Goal: Task Accomplishment & Management: Manage account settings

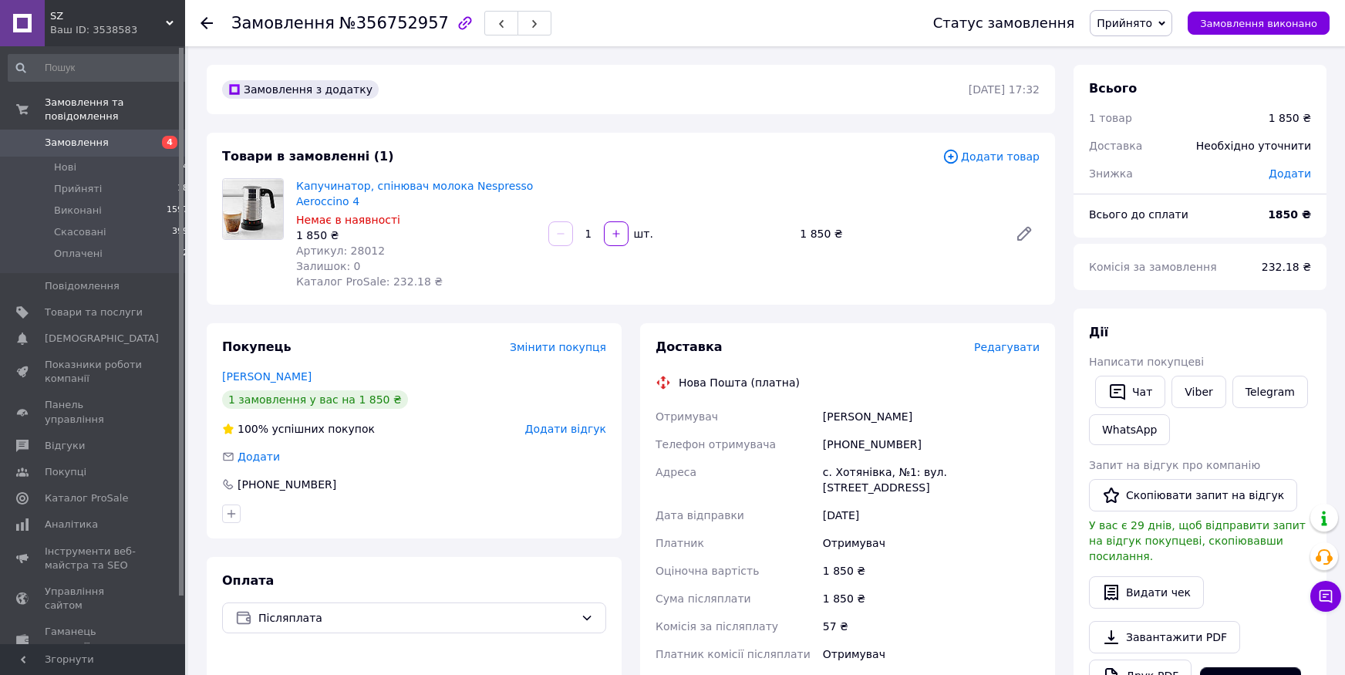
scroll to position [85, 0]
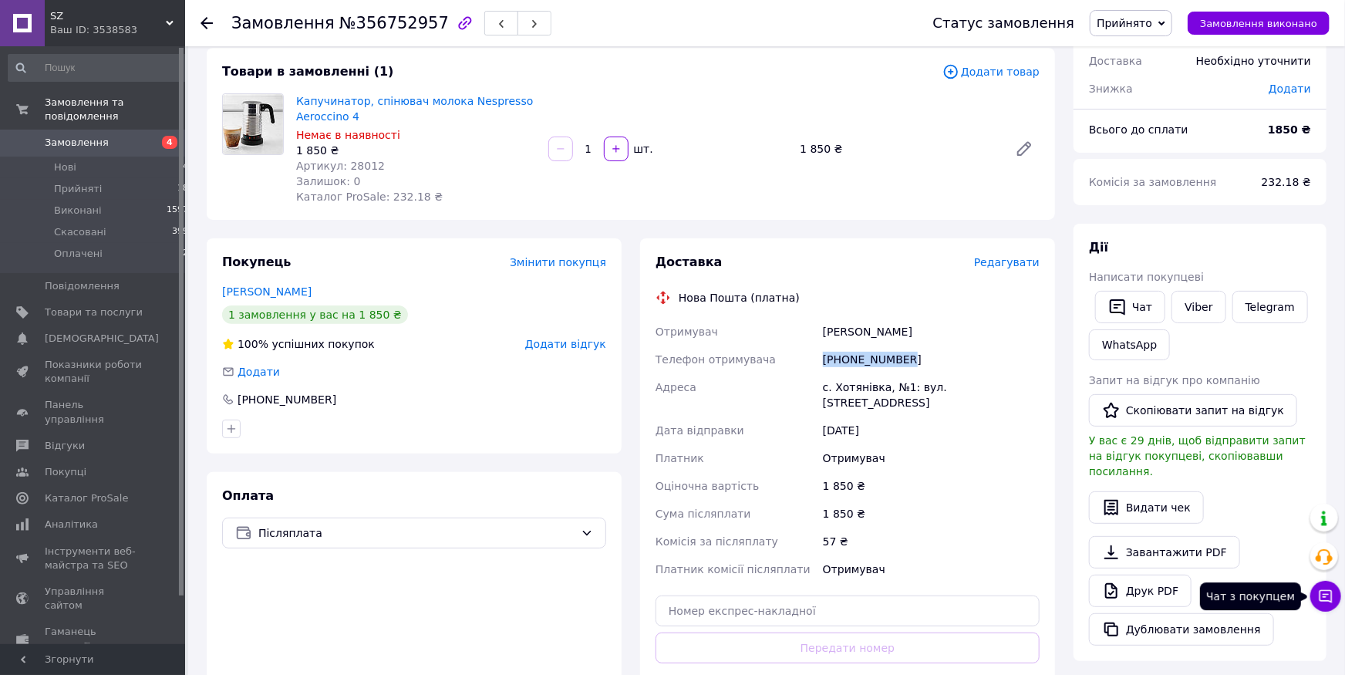
click at [1330, 601] on icon at bounding box center [1325, 596] width 15 height 15
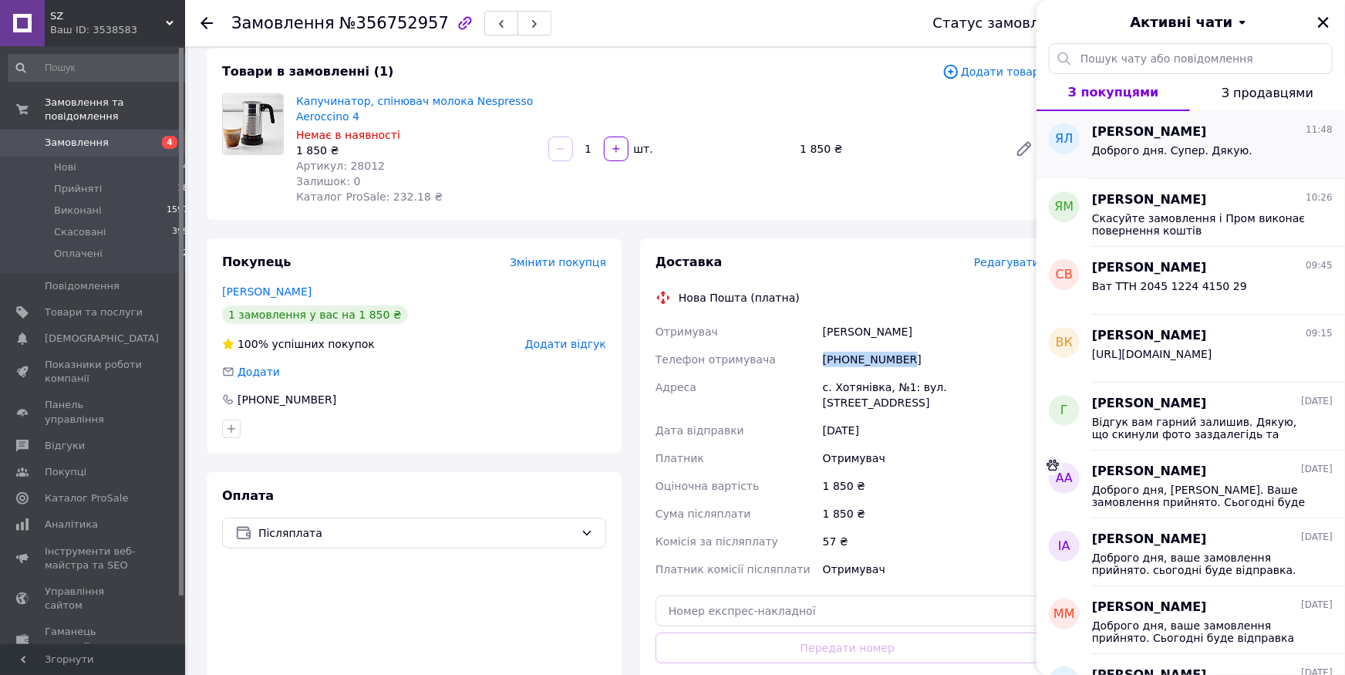
click at [1216, 153] on span "Доброго дня. Супер. Дякую." at bounding box center [1172, 150] width 160 height 12
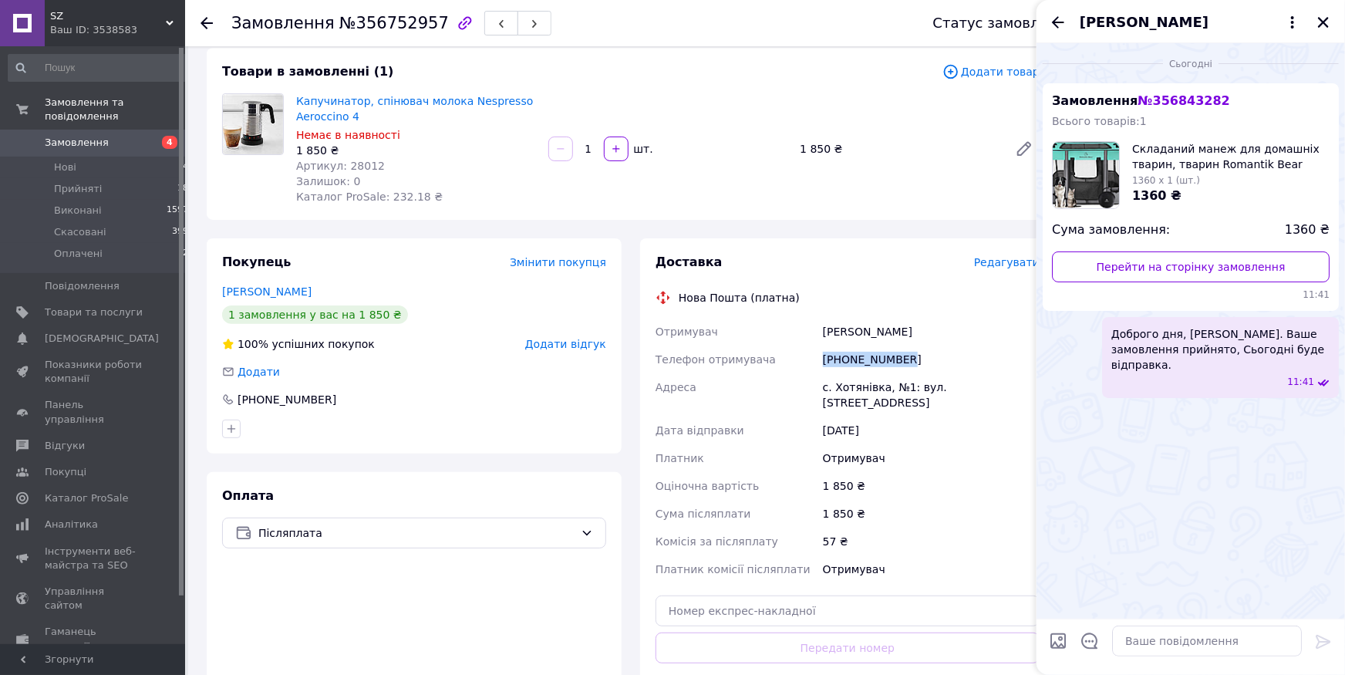
scroll to position [94, 0]
click at [1061, 16] on icon "Назад" at bounding box center [1058, 22] width 19 height 19
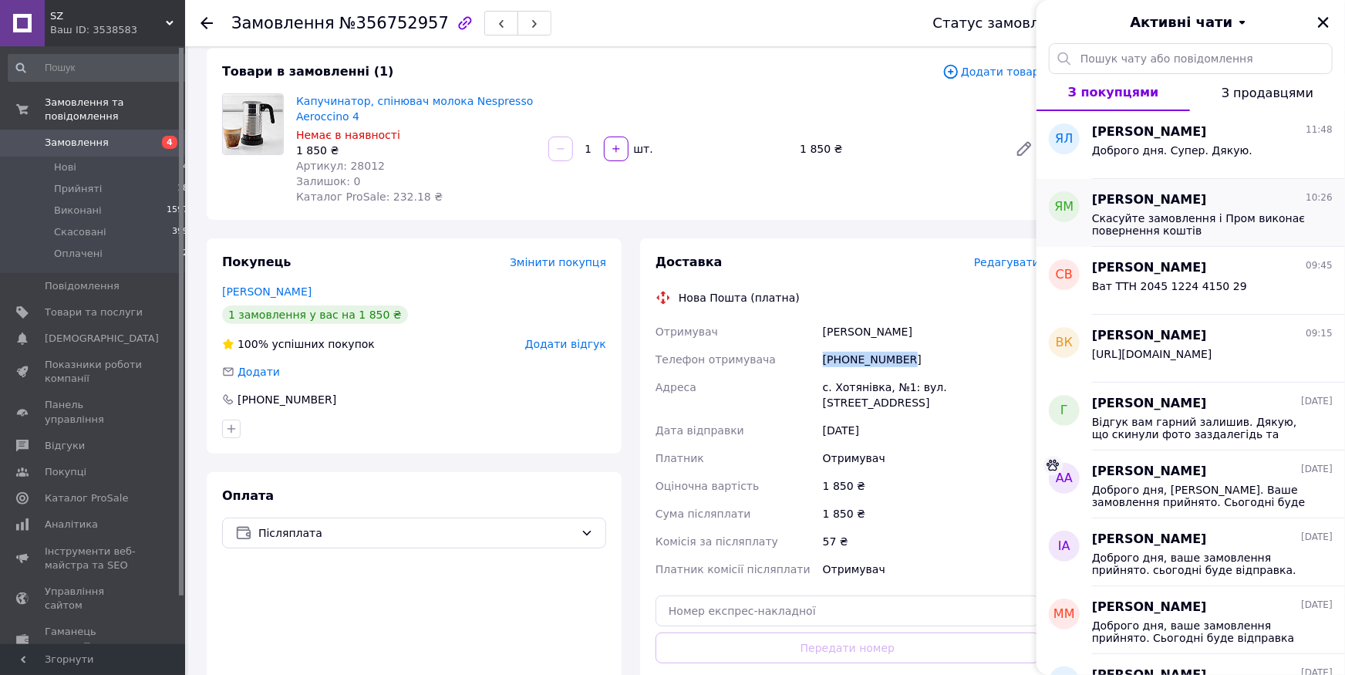
click at [1193, 239] on div "[PERSON_NAME] 10:26 Скасуйте замовлення і Пром виконає повернення коштів" at bounding box center [1218, 213] width 253 height 68
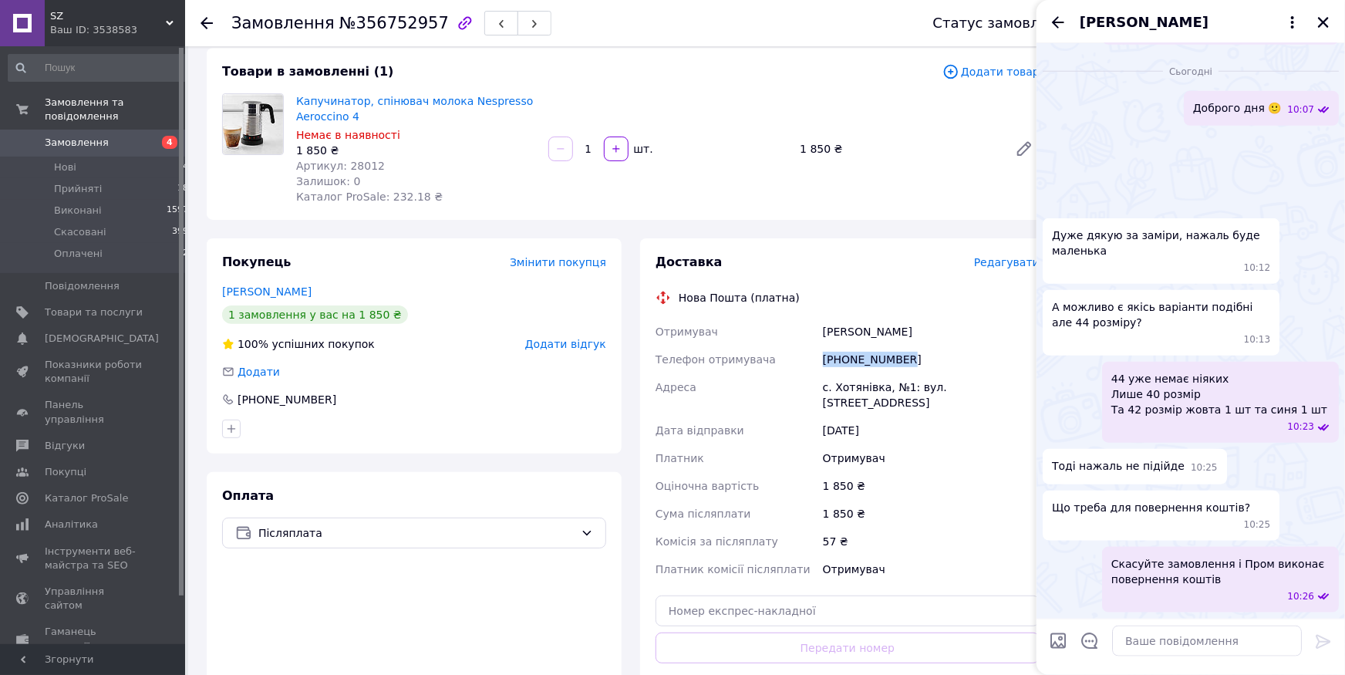
scroll to position [1514, 0]
click at [1071, 20] on div "[PERSON_NAME]" at bounding box center [1191, 21] width 309 height 43
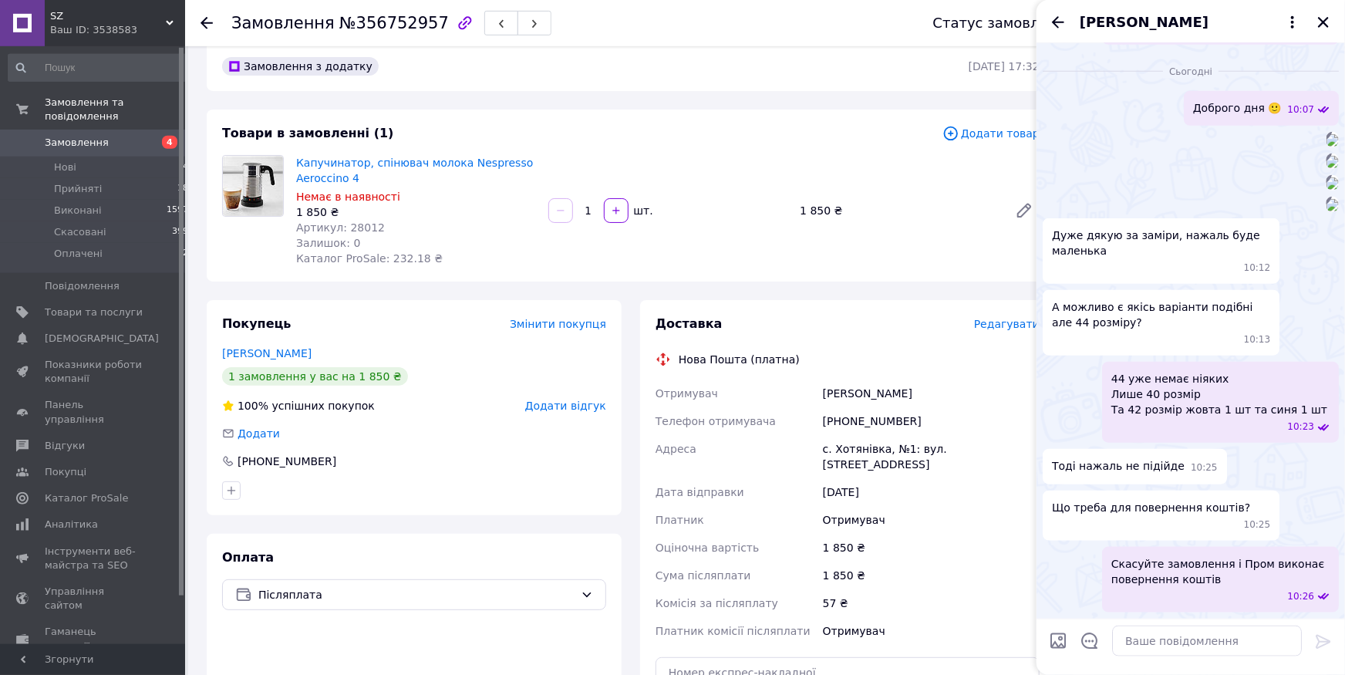
scroll to position [0, 0]
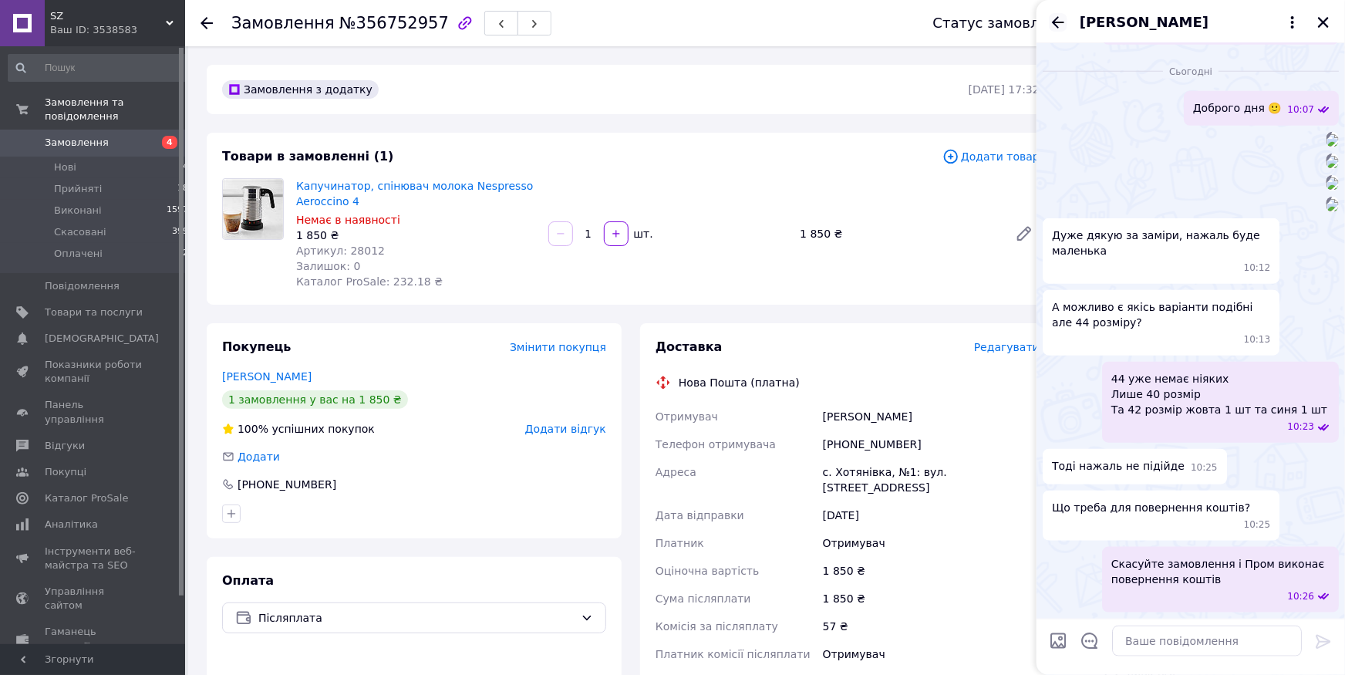
click at [1051, 19] on icon "Назад" at bounding box center [1058, 22] width 19 height 19
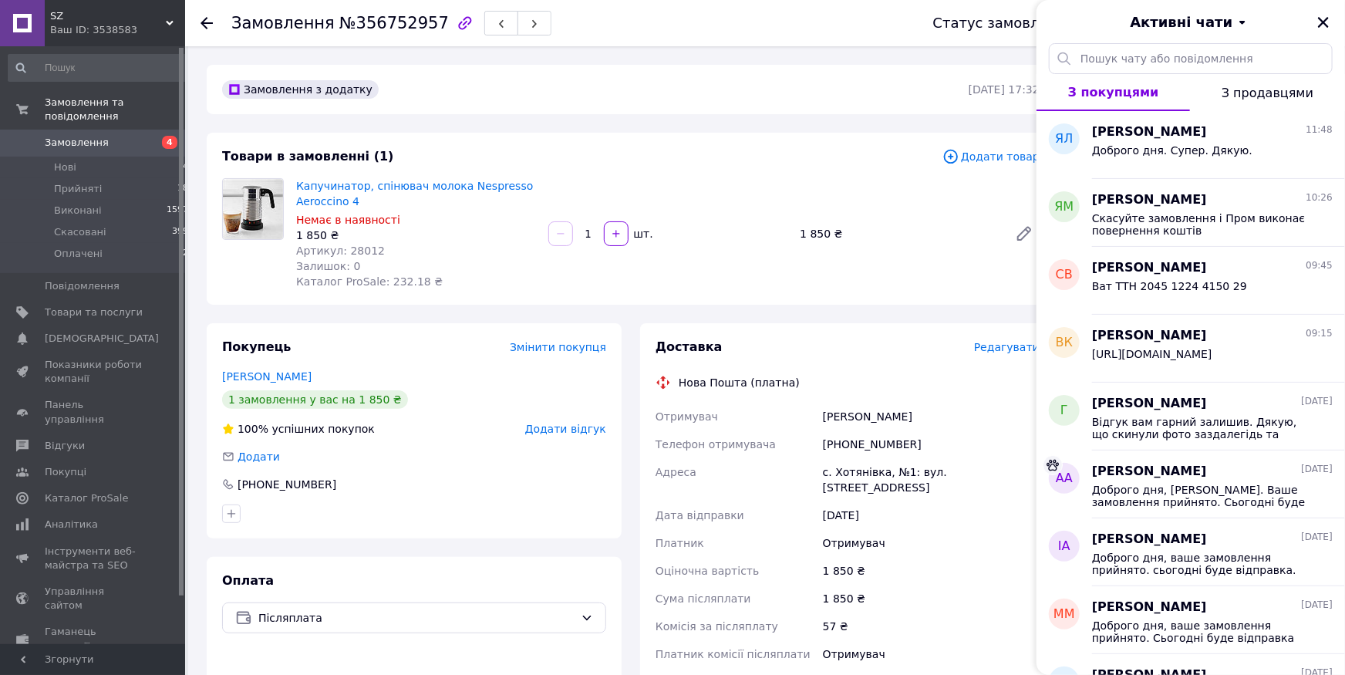
click at [106, 136] on span "Замовлення" at bounding box center [94, 143] width 98 height 14
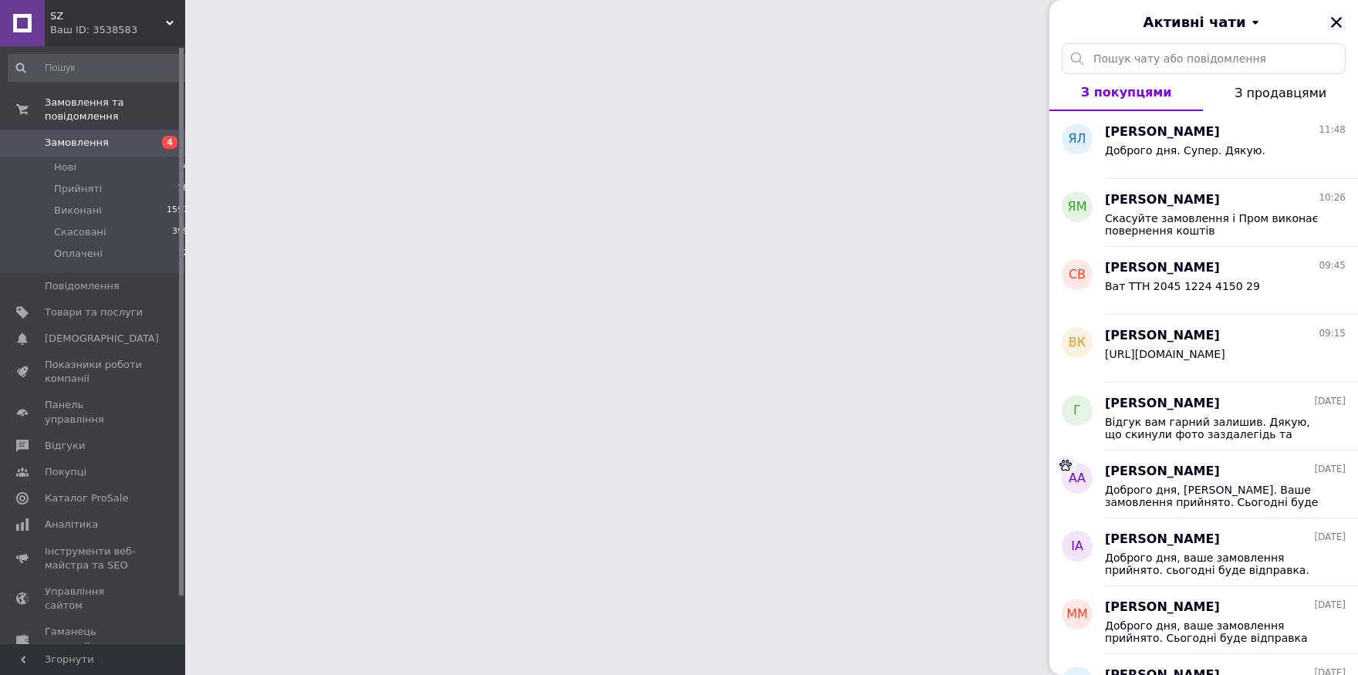
click at [1342, 19] on div "Активні чати" at bounding box center [1203, 21] width 309 height 43
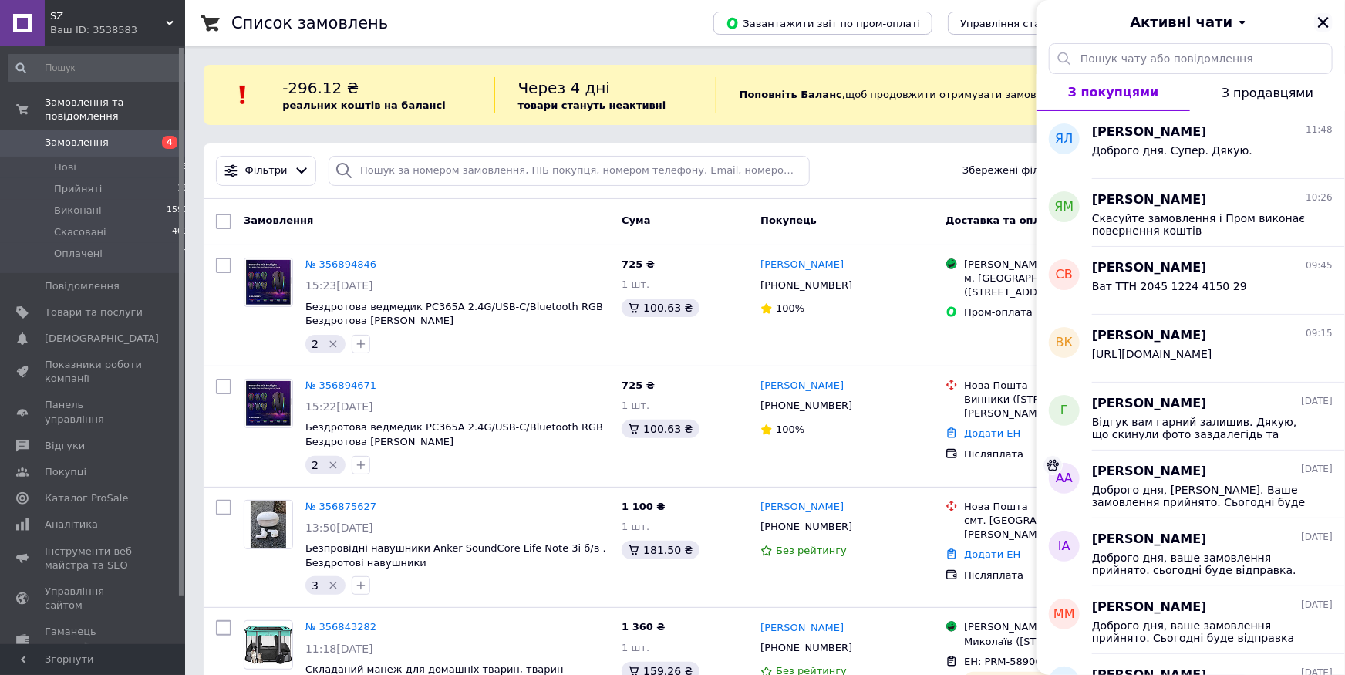
click at [1323, 28] on icon "Закрити" at bounding box center [1324, 22] width 14 height 14
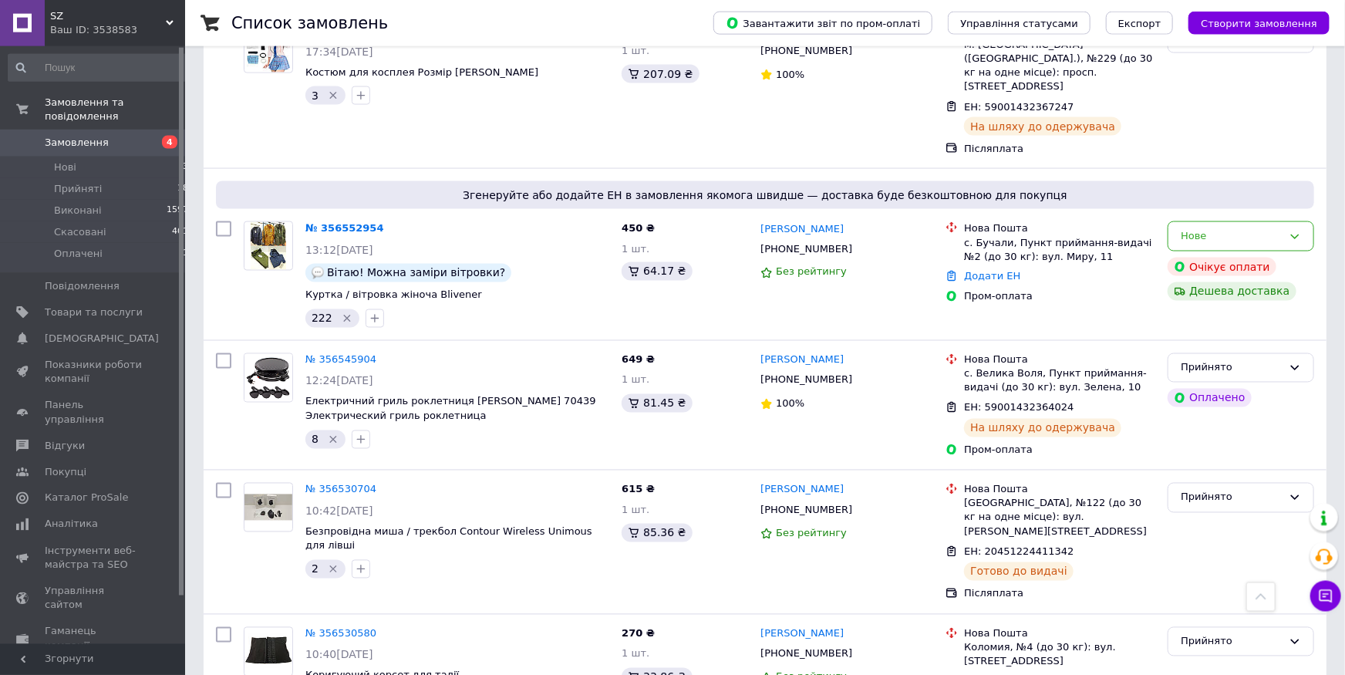
scroll to position [1358, 0]
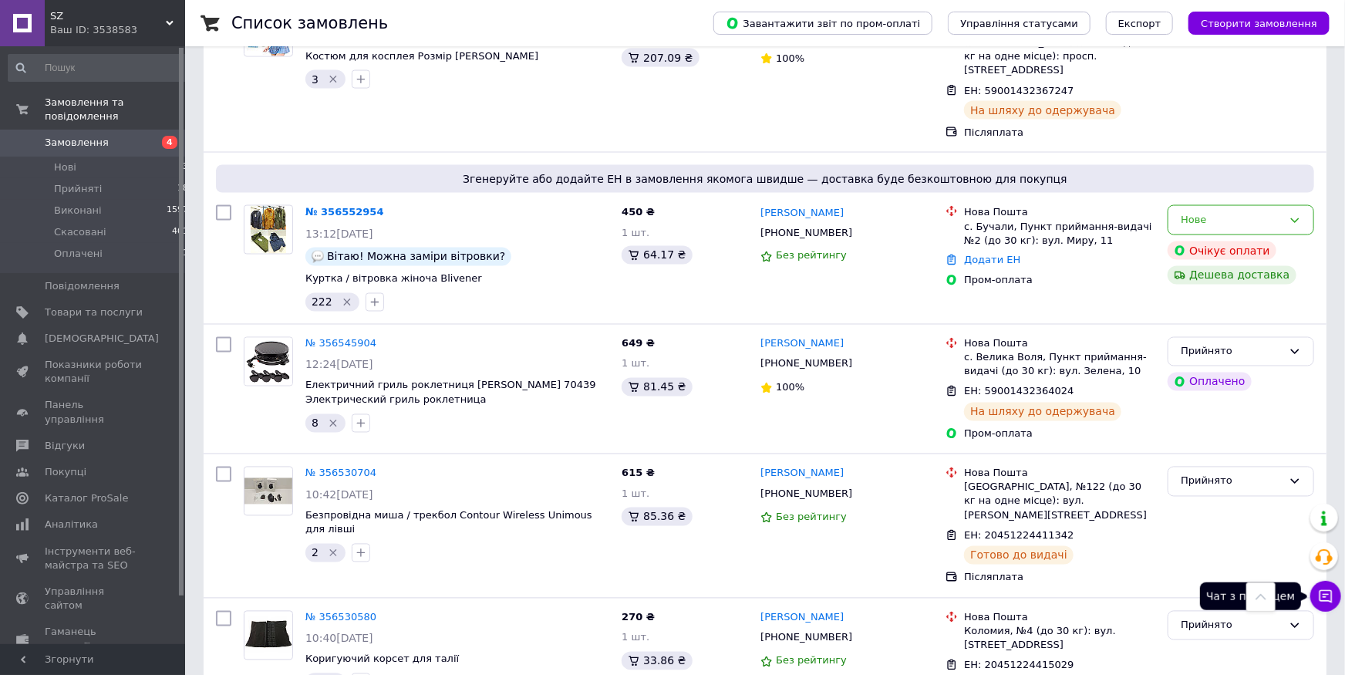
click at [1329, 590] on icon at bounding box center [1325, 596] width 15 height 15
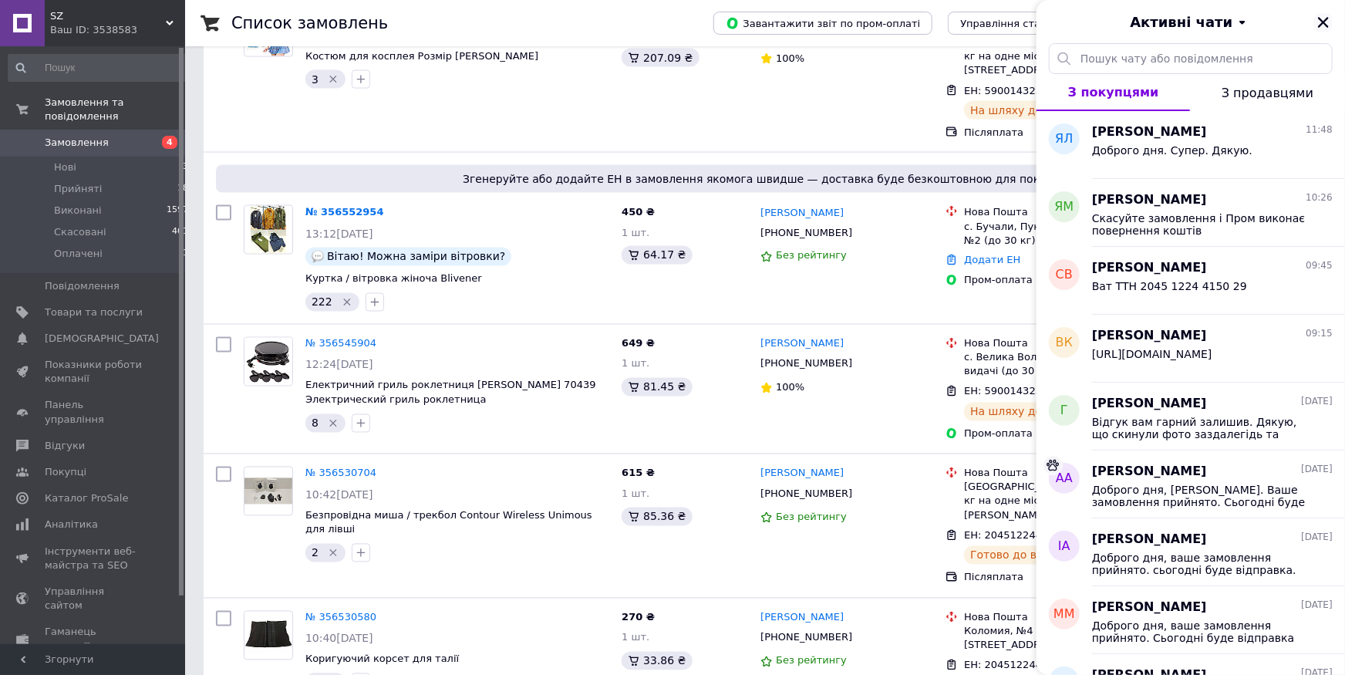
click at [1322, 19] on icon "Закрити" at bounding box center [1324, 22] width 14 height 14
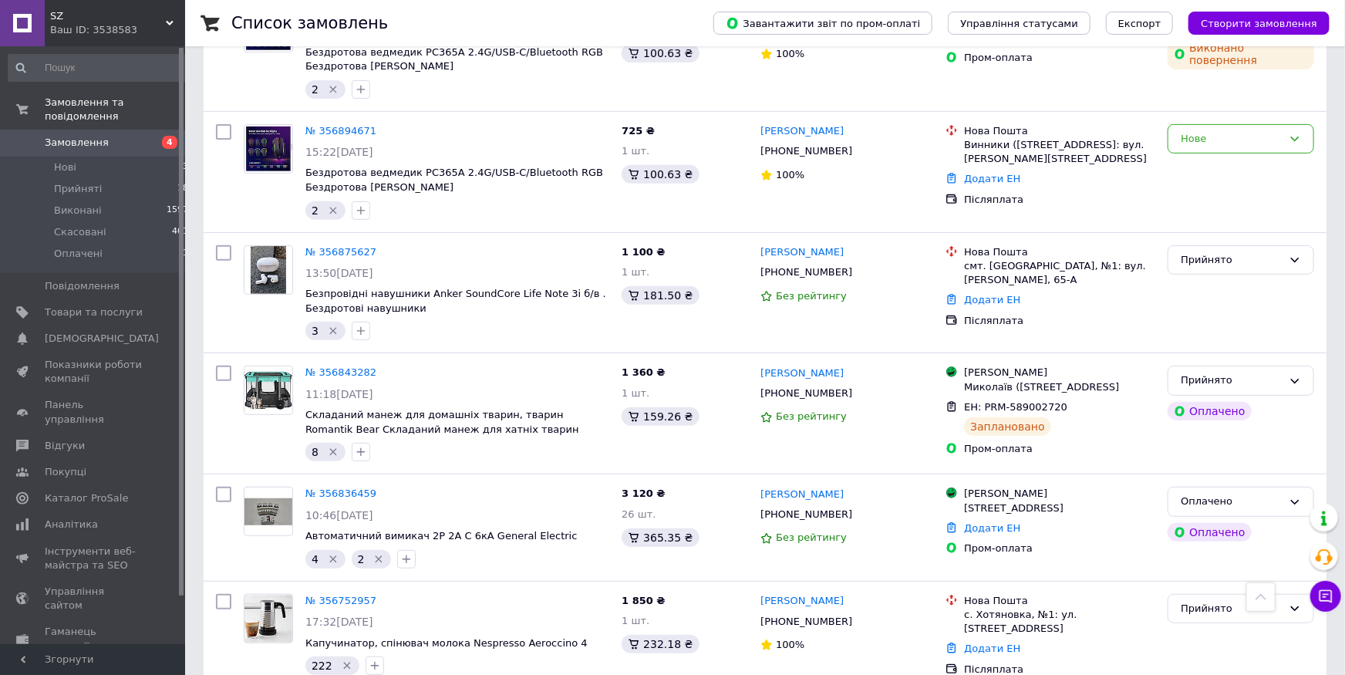
scroll to position [0, 0]
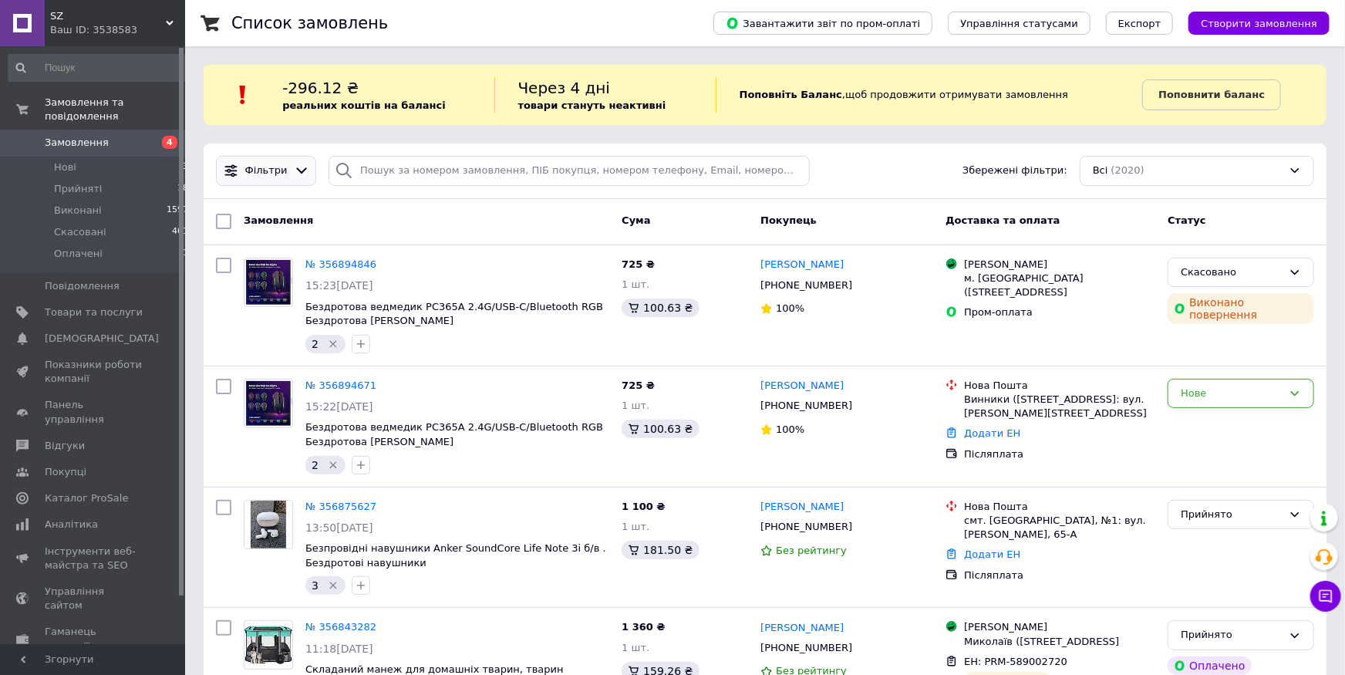
click at [284, 166] on div "Фільтри" at bounding box center [266, 171] width 49 height 15
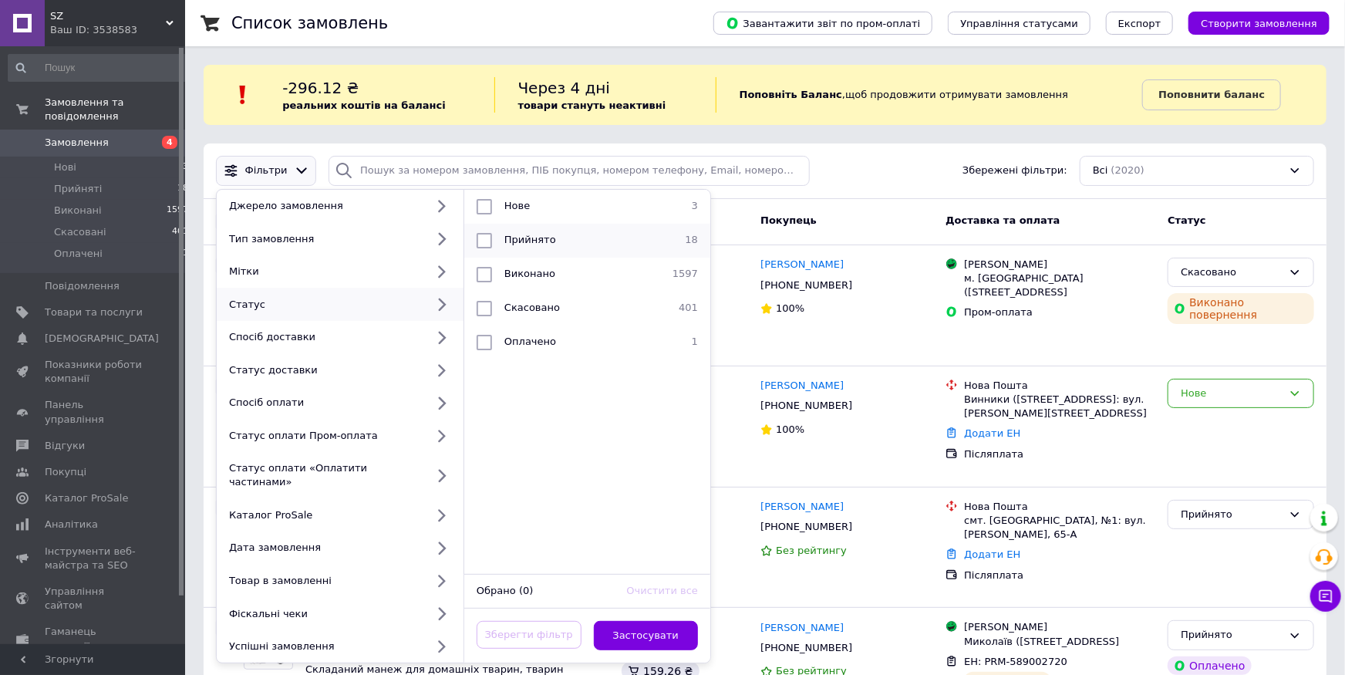
click at [599, 239] on div "Прийнято" at bounding box center [585, 240] width 174 height 15
checkbox input "true"
click at [634, 624] on button "Застосувати" at bounding box center [646, 636] width 105 height 30
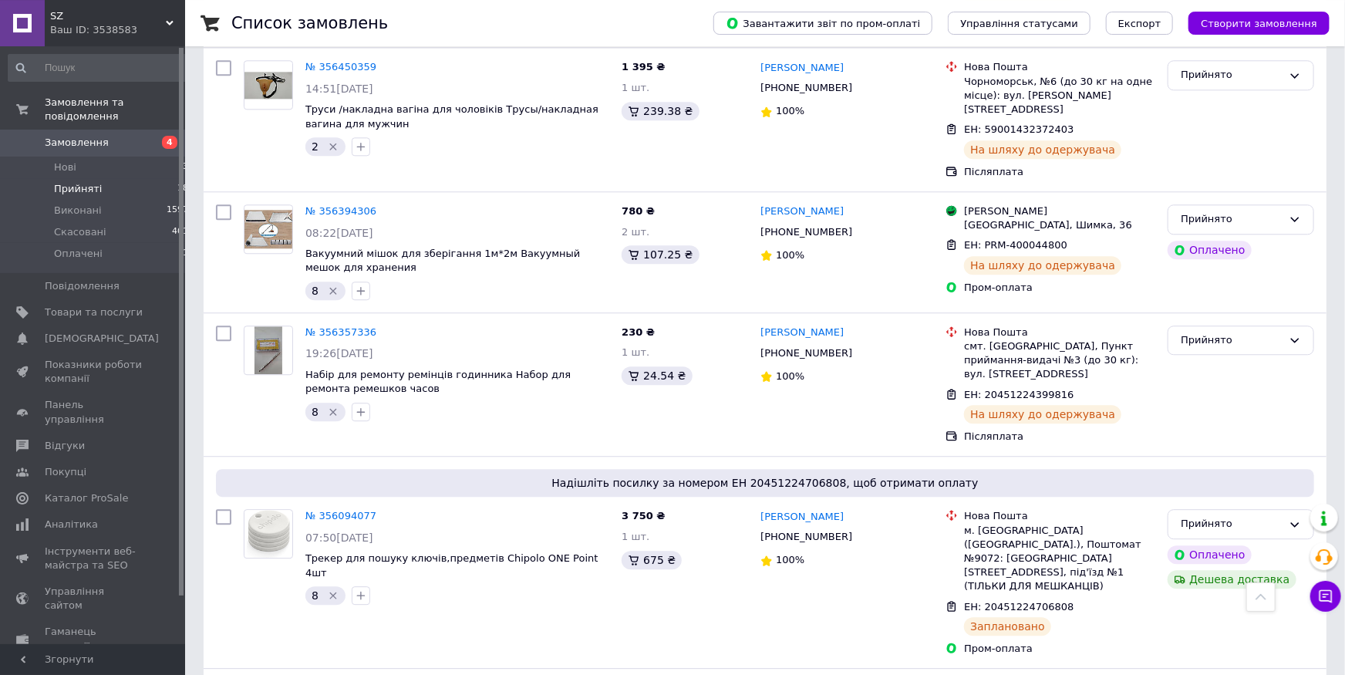
scroll to position [2099, 0]
